Goal: Communication & Community: Connect with others

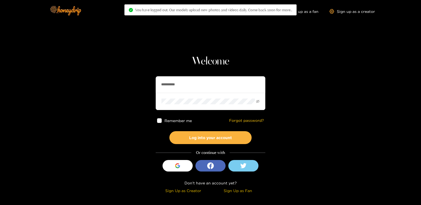
click at [163, 83] on input "**********" at bounding box center [211, 84] width 110 height 16
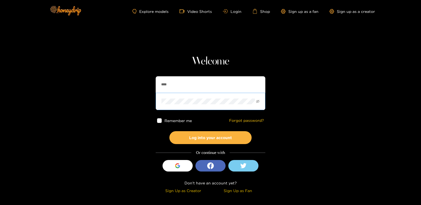
type input "**********"
click at [207, 138] on button "Log into your account" at bounding box center [210, 137] width 82 height 13
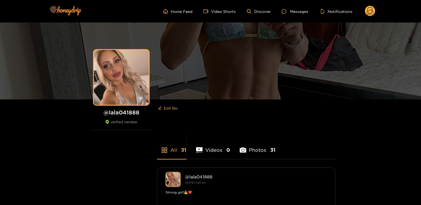
click at [369, 13] on icon at bounding box center [369, 12] width 7 height 10
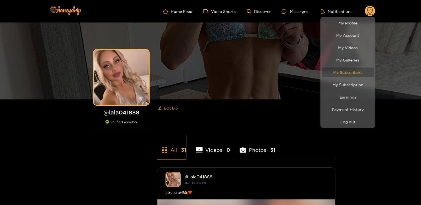
click at [364, 69] on link "My Subscribers" at bounding box center [347, 72] width 52 height 10
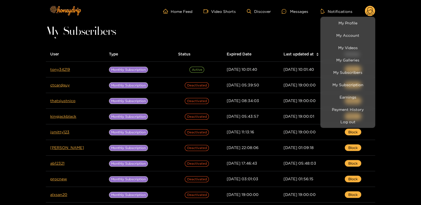
click at [60, 69] on div at bounding box center [210, 102] width 421 height 205
click at [60, 69] on link "tony34219" at bounding box center [60, 69] width 20 height 4
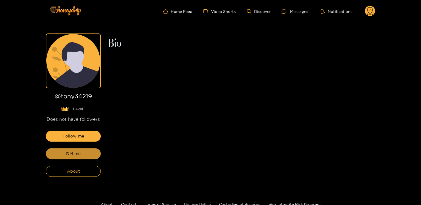
click at [86, 152] on button "DM me" at bounding box center [73, 153] width 55 height 11
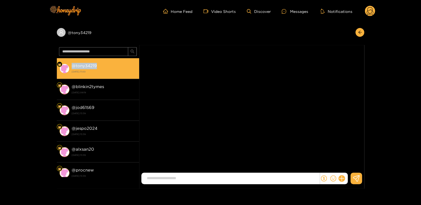
drag, startPoint x: 112, startPoint y: 66, endPoint x: 73, endPoint y: 66, distance: 39.2
click at [73, 66] on div "@ tony34219 5 October 2025 11:00" at bounding box center [104, 68] width 65 height 12
copy strong "@ tony34219"
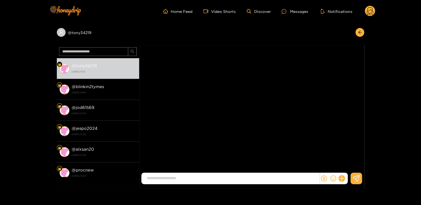
click at [343, 175] on div at bounding box center [333, 178] width 28 height 12
click at [340, 180] on icon at bounding box center [341, 178] width 6 height 6
click at [350, 163] on icon at bounding box center [351, 164] width 5 height 5
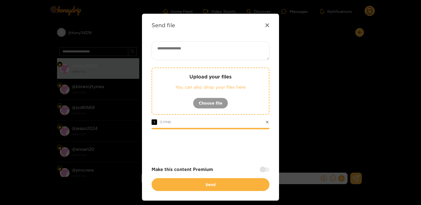
click at [172, 51] on textarea at bounding box center [211, 50] width 118 height 19
paste textarea "**********"
type textarea "**********"
click at [266, 169] on div at bounding box center [265, 169] width 10 height 4
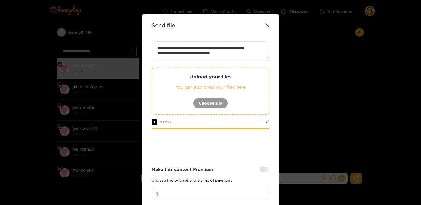
click at [233, 188] on input "number" at bounding box center [211, 194] width 118 height 12
type input "*"
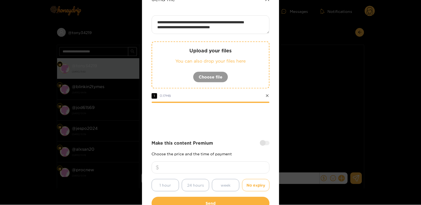
scroll to position [61, 0]
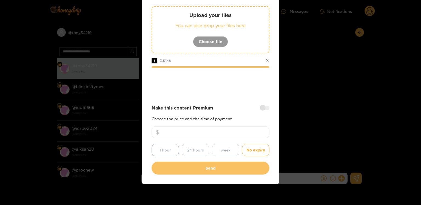
type input "***"
click at [235, 166] on button "Send" at bounding box center [211, 168] width 118 height 13
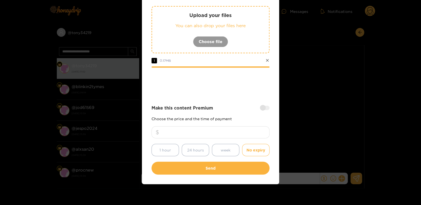
scroll to position [29, 0]
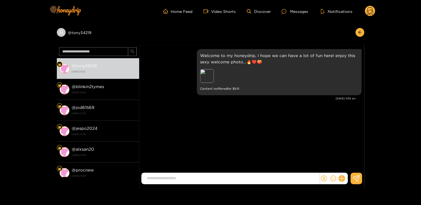
click at [168, 149] on div "Tony Johnson Welcome to my honeydrip, I hope we can have a lot of fun here! enj…" at bounding box center [251, 109] width 225 height 129
click at [206, 139] on div "Tony Johnson Welcome to my honeydrip, I hope we can have a lot of fun here! enj…" at bounding box center [251, 109] width 225 height 129
click at [367, 15] on circle at bounding box center [369, 11] width 10 height 10
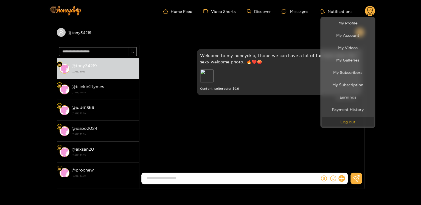
click at [348, 123] on button "Log out" at bounding box center [347, 122] width 52 height 10
